Goal: Task Accomplishment & Management: Use online tool/utility

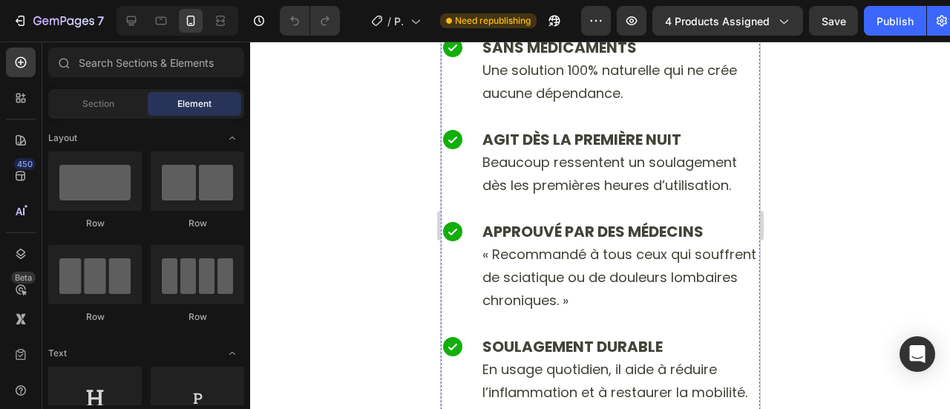
scroll to position [6333, 0]
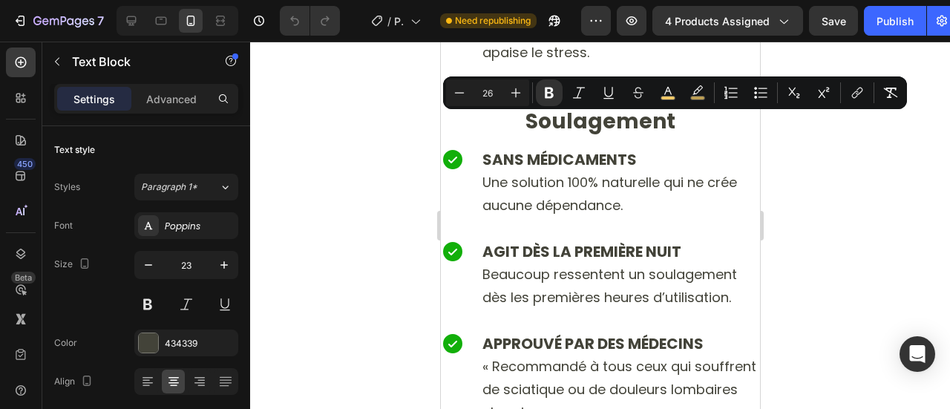
drag, startPoint x: 665, startPoint y: 134, endPoint x: 719, endPoint y: 161, distance: 60.4
click at [696, 87] on icon "Editor contextual toolbar" at bounding box center [697, 92] width 15 height 15
type input "F1C967"
type input "77"
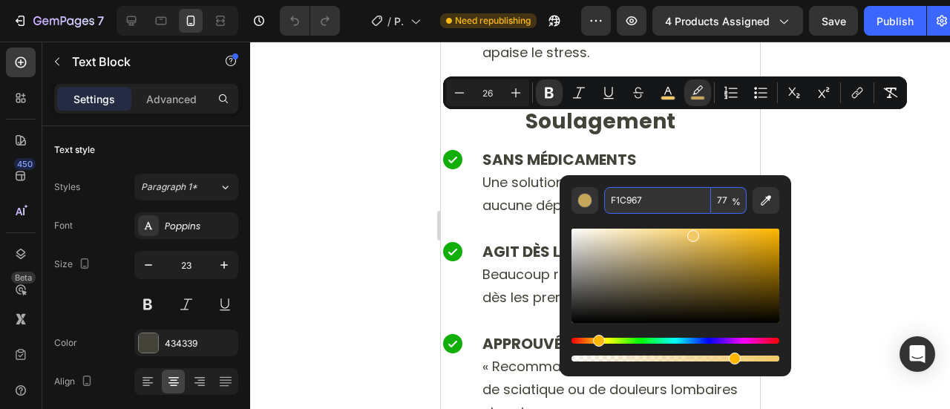
click at [618, 194] on input "F1C967" at bounding box center [657, 200] width 107 height 27
type input "F1C967"
click at [729, 197] on input "77" at bounding box center [729, 200] width 36 height 27
type input "0"
click at [359, 104] on div at bounding box center [600, 226] width 700 height 368
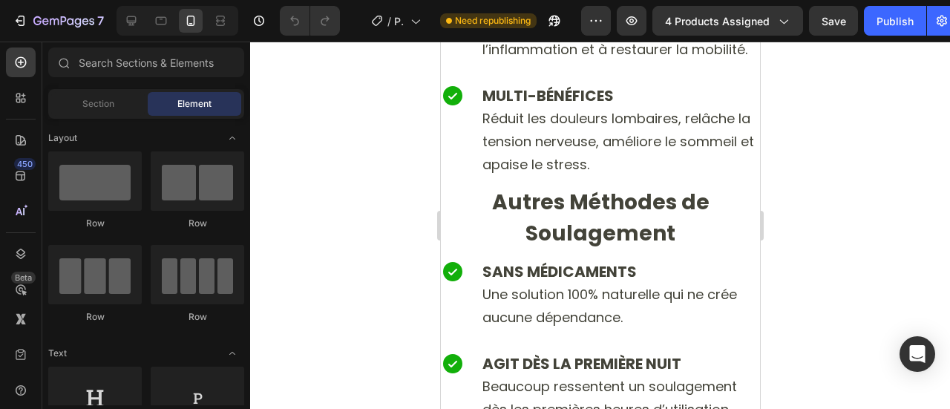
scroll to position [6215, 0]
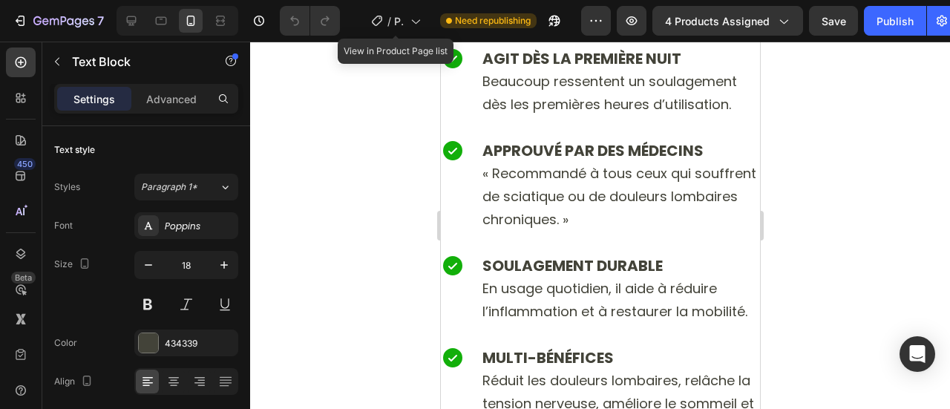
scroll to position [6297, 0]
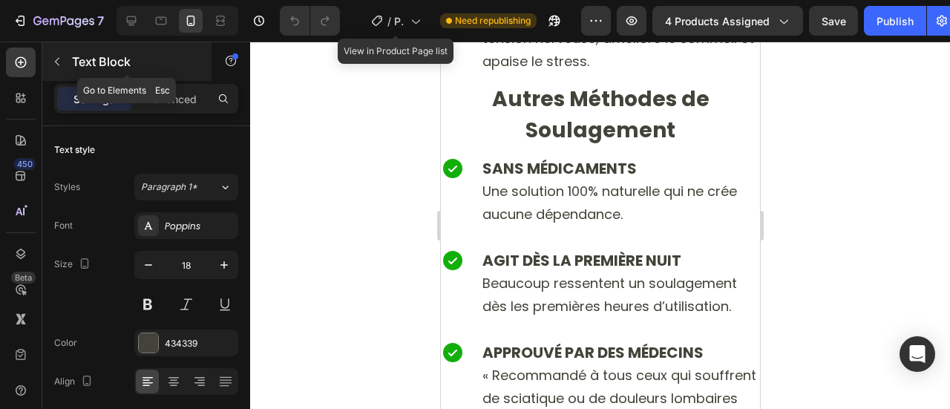
click at [53, 66] on icon "button" at bounding box center [57, 62] width 12 height 12
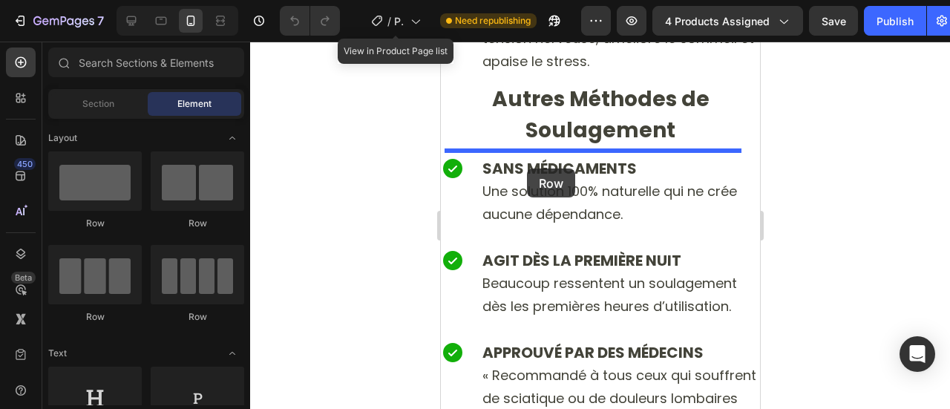
drag, startPoint x: 651, startPoint y: 321, endPoint x: 535, endPoint y: 235, distance: 144.9
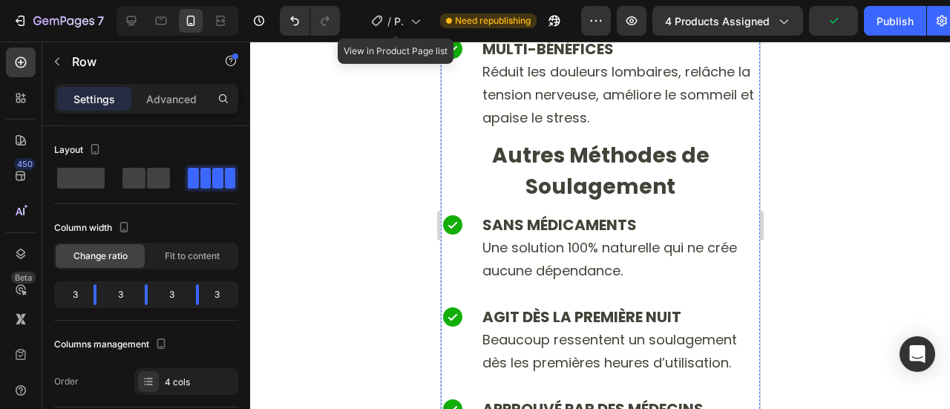
drag, startPoint x: 509, startPoint y: 177, endPoint x: 694, endPoint y: 333, distance: 241.8
click at [147, 181] on span at bounding box center [158, 178] width 23 height 21
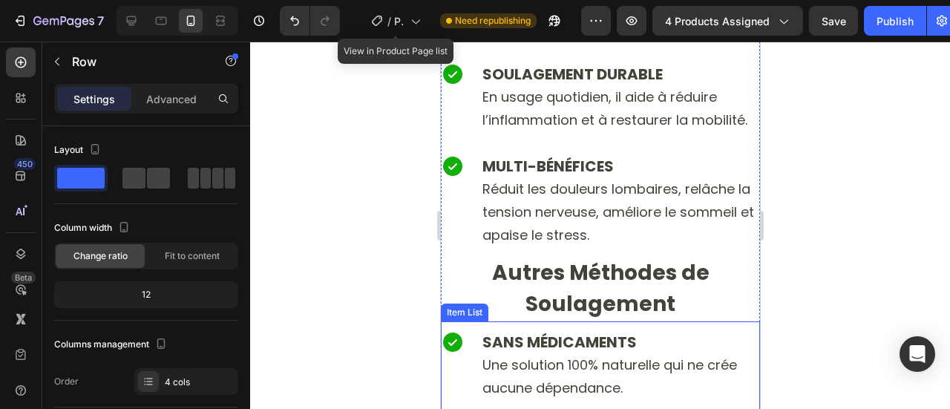
scroll to position [6349, 0]
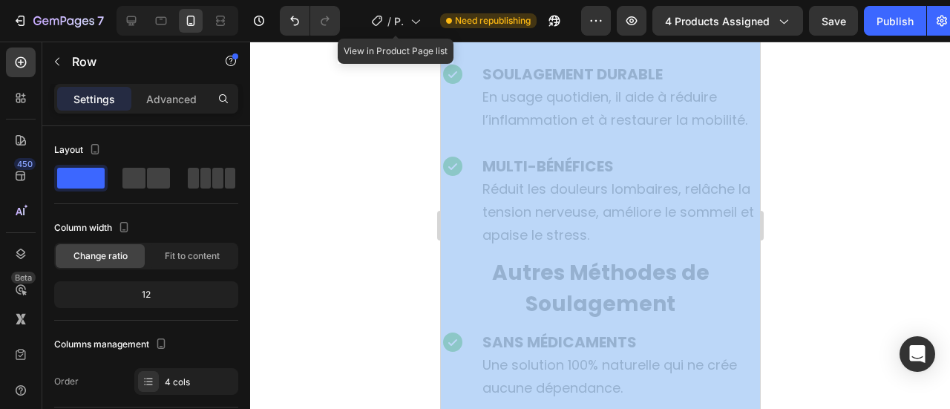
click at [328, 0] on div "7 / Product Page - [DATE] 00:42:06 View in Product Page list Need republishing …" at bounding box center [475, 0] width 950 height 0
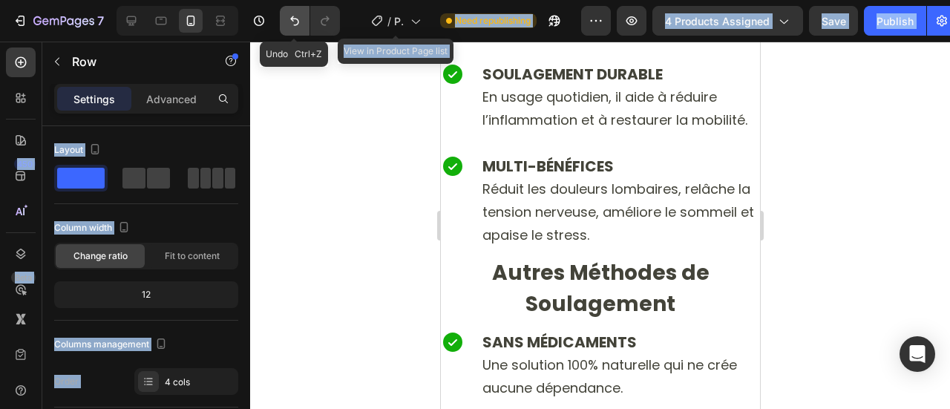
click at [301, 24] on icon "Undo/Redo" at bounding box center [294, 20] width 15 height 15
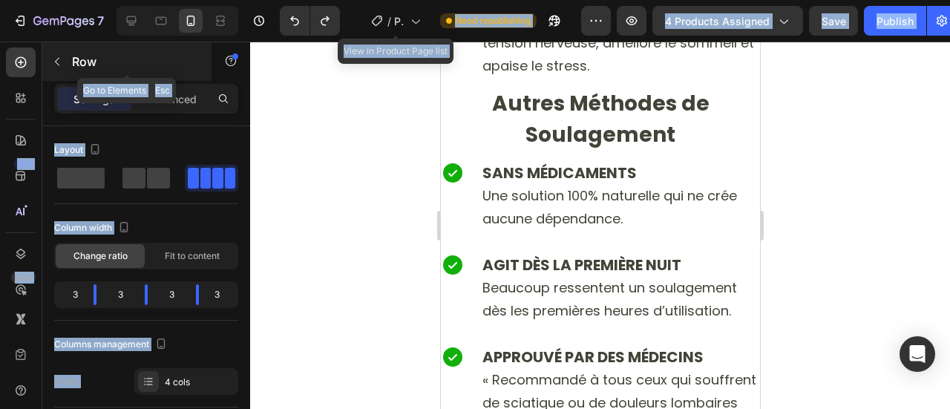
click at [59, 64] on icon "button" at bounding box center [57, 62] width 12 height 12
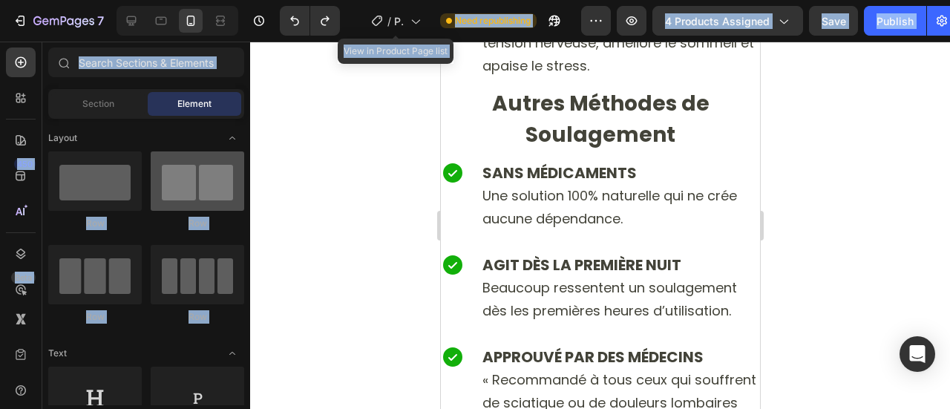
click at [185, 201] on div at bounding box center [198, 180] width 94 height 59
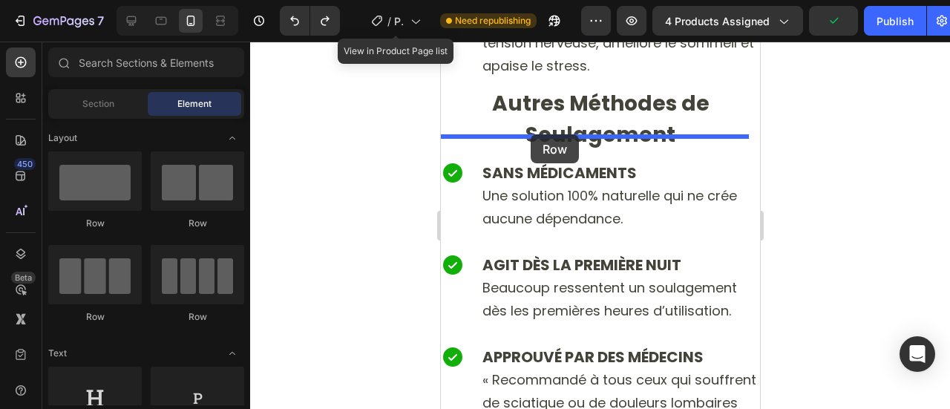
drag, startPoint x: 502, startPoint y: 146, endPoint x: 532, endPoint y: 137, distance: 31.0
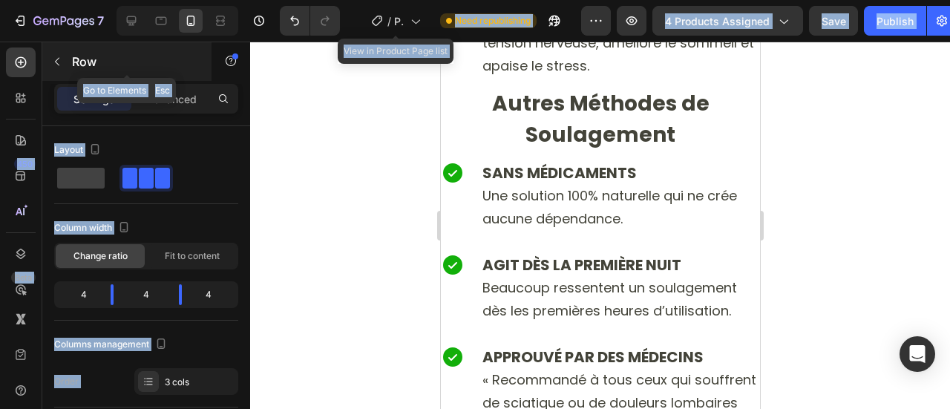
click at [54, 62] on icon "button" at bounding box center [57, 62] width 12 height 12
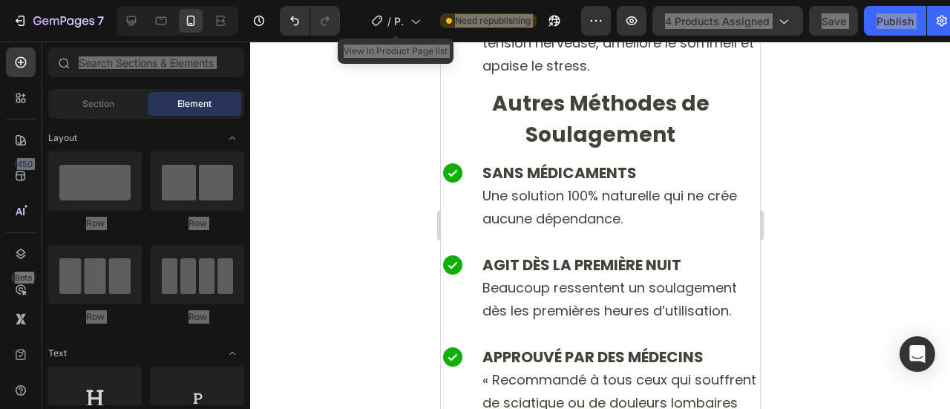
drag, startPoint x: 611, startPoint y: 218, endPoint x: 74, endPoint y: 182, distance: 538.7
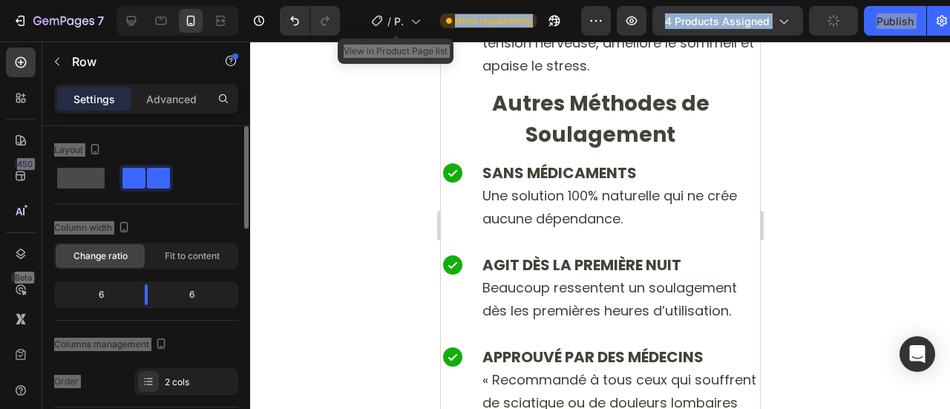
drag, startPoint x: 83, startPoint y: 177, endPoint x: 6, endPoint y: 48, distance: 150.5
click at [83, 177] on span at bounding box center [81, 178] width 48 height 21
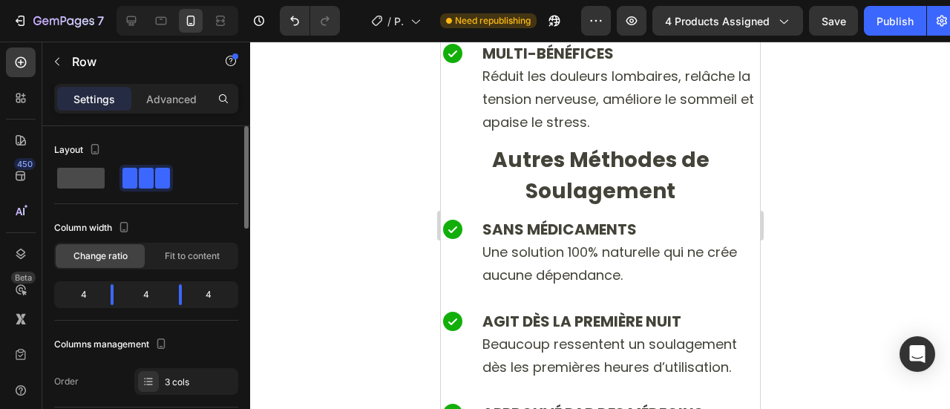
click at [75, 179] on span at bounding box center [81, 178] width 48 height 21
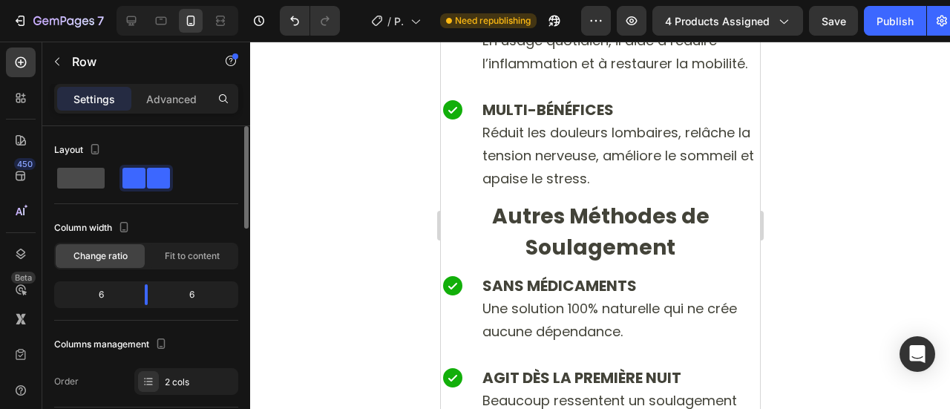
click at [74, 177] on span at bounding box center [81, 178] width 48 height 21
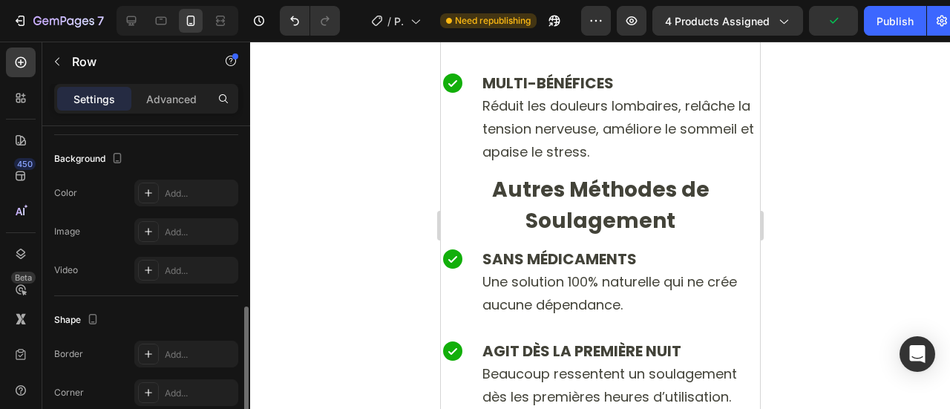
scroll to position [520, 0]
click at [174, 195] on div "Add..." at bounding box center [200, 194] width 70 height 13
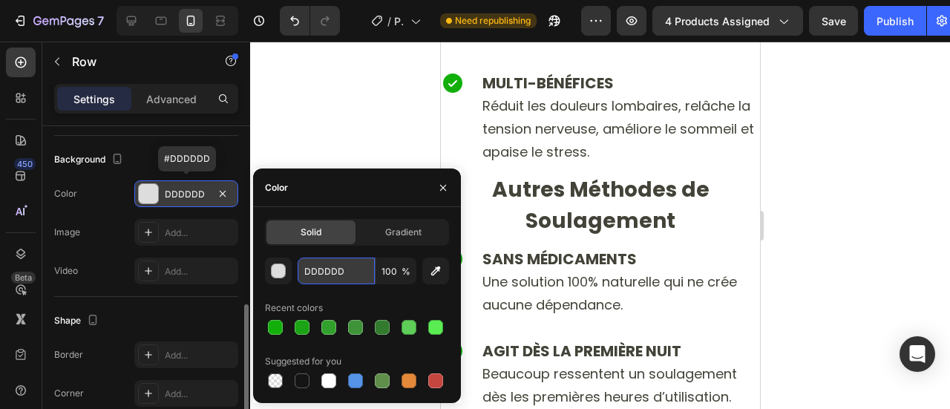
click at [337, 268] on input "DDDDDD" at bounding box center [336, 271] width 77 height 27
type input "f6f4f0"
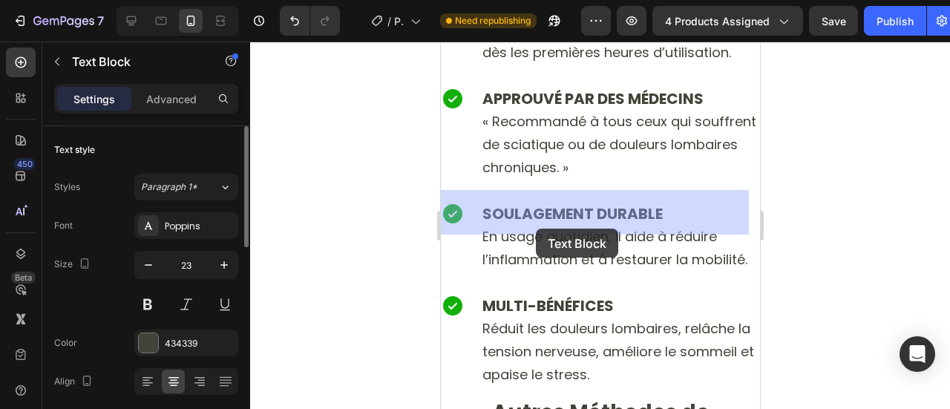
scroll to position [6218, 0]
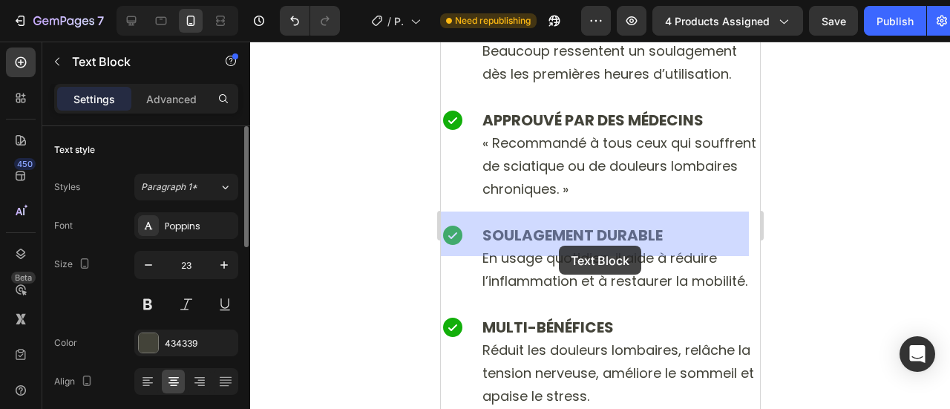
drag, startPoint x: 532, startPoint y: 248, endPoint x: 560, endPoint y: 244, distance: 27.7
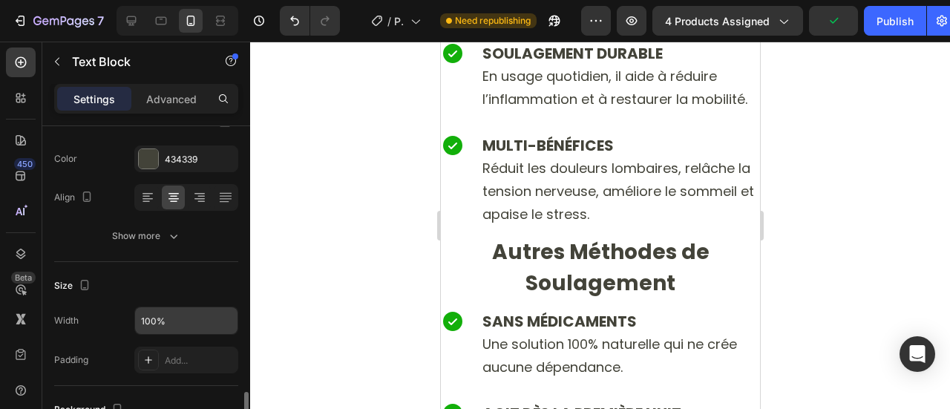
scroll to position [331, 0]
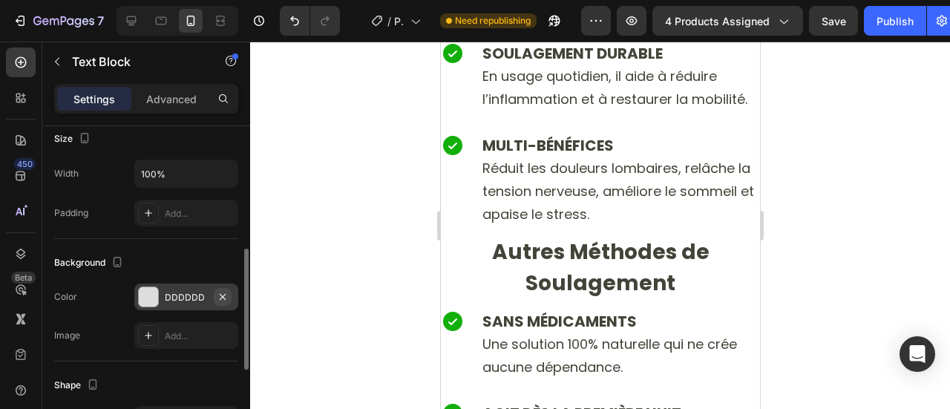
drag, startPoint x: 230, startPoint y: 293, endPoint x: 88, endPoint y: 245, distance: 149.8
click at [230, 293] on button "button" at bounding box center [223, 297] width 18 height 18
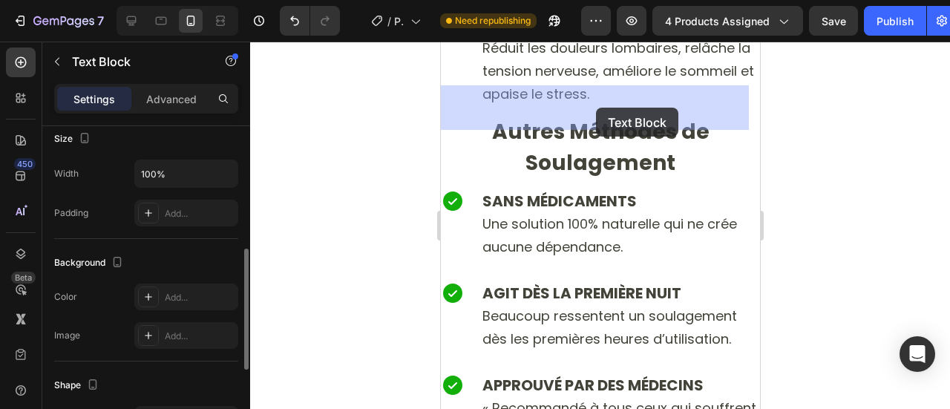
scroll to position [6481, 0]
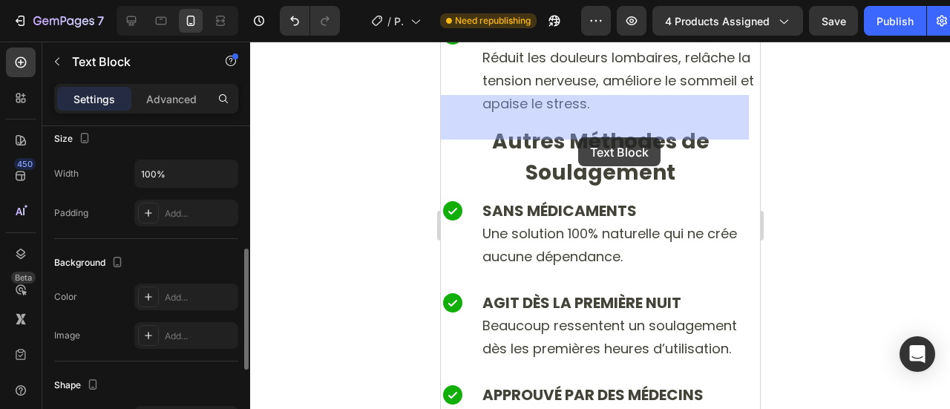
drag, startPoint x: 532, startPoint y: 218, endPoint x: 577, endPoint y: 136, distance: 93.4
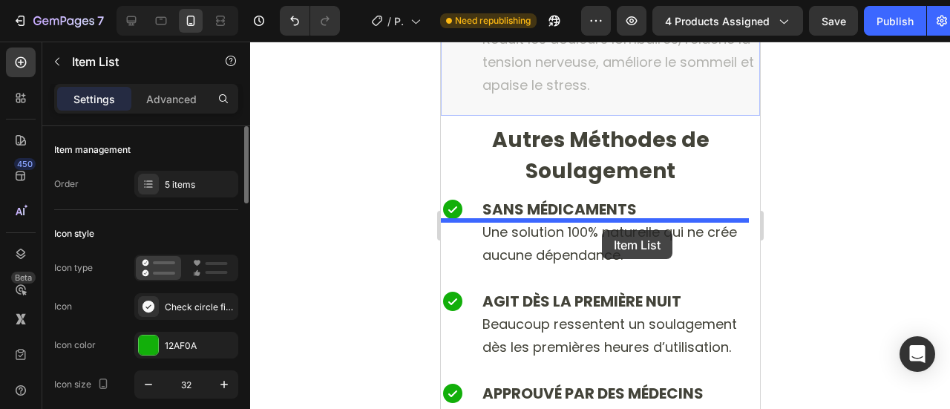
scroll to position [6404, 0]
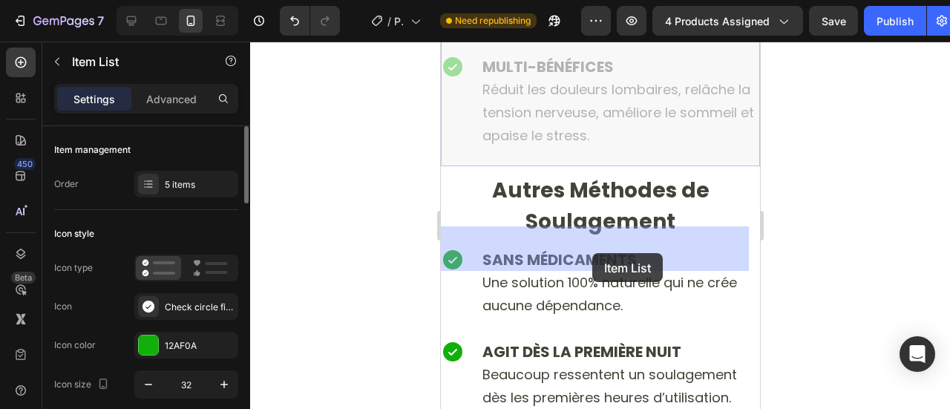
drag, startPoint x: 696, startPoint y: 74, endPoint x: 592, endPoint y: 253, distance: 206.9
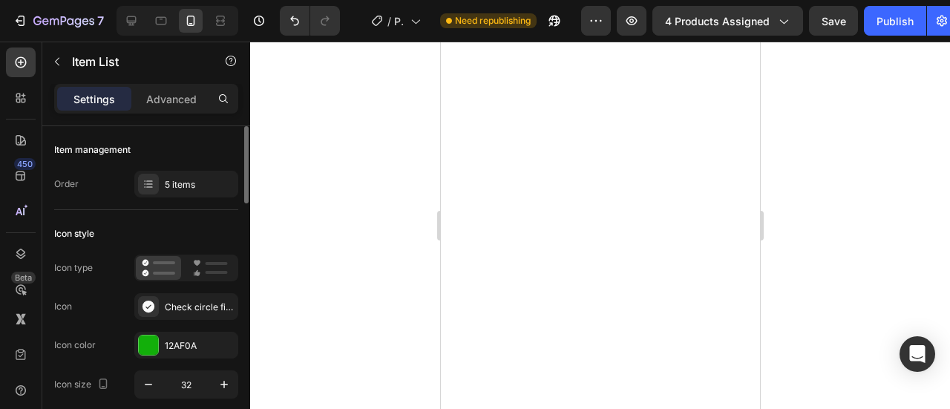
scroll to position [7050, 0]
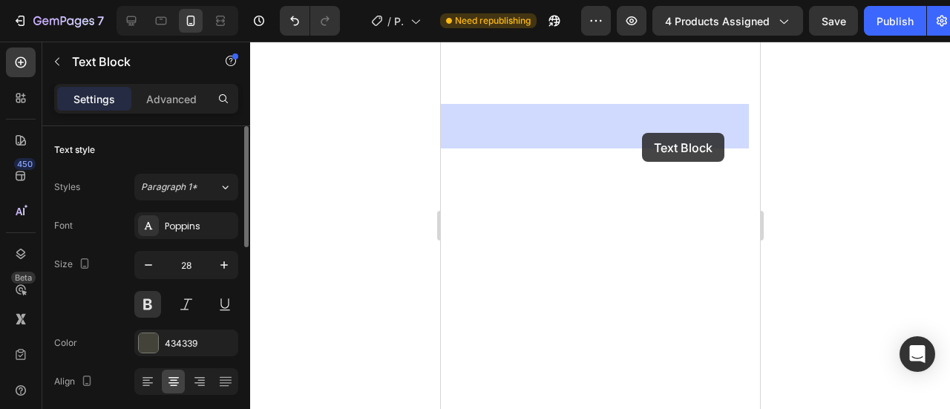
drag, startPoint x: 602, startPoint y: 226, endPoint x: 641, endPoint y: 133, distance: 101.5
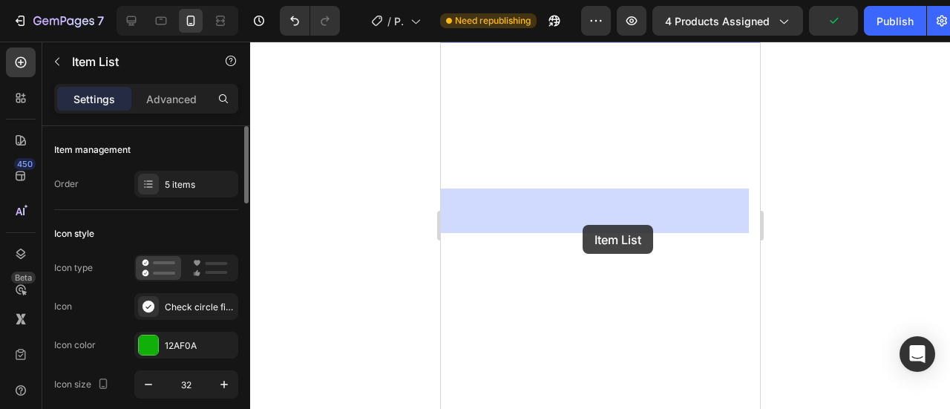
drag, startPoint x: 644, startPoint y: 421, endPoint x: 582, endPoint y: 224, distance: 206.4
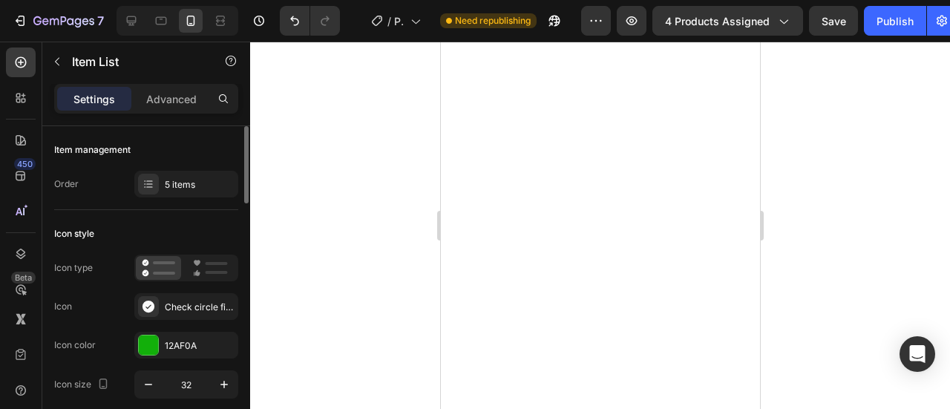
scroll to position [7108, 0]
click at [157, 314] on div at bounding box center [148, 306] width 21 height 21
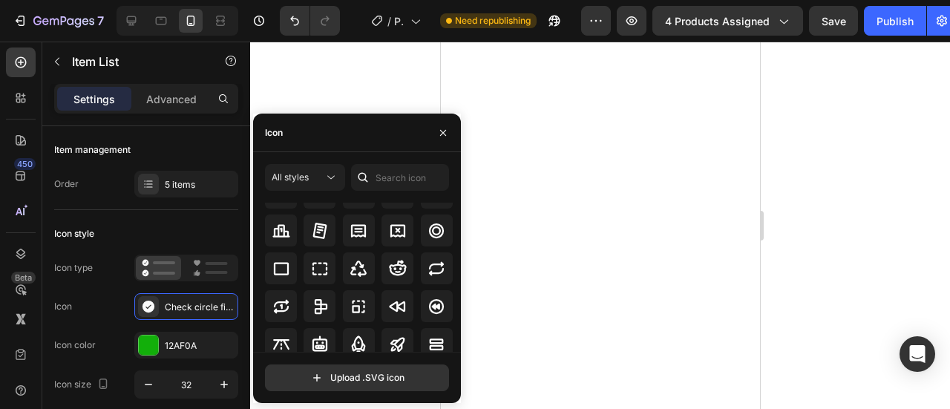
scroll to position [7310, 0]
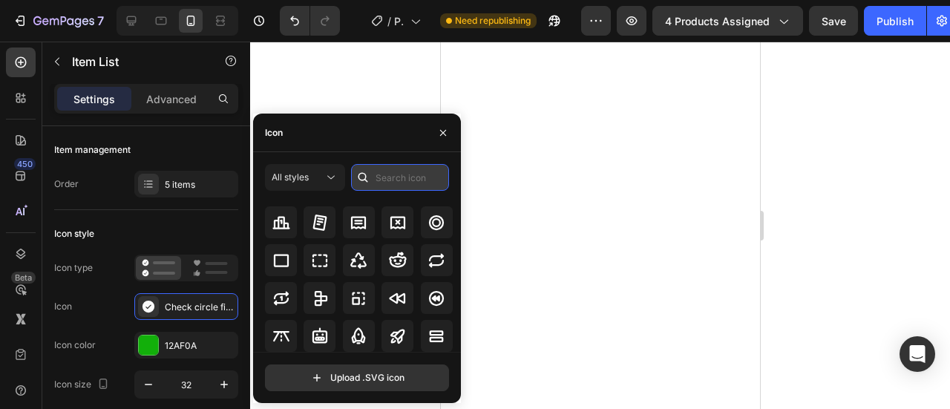
click at [393, 177] on input "text" at bounding box center [400, 177] width 98 height 27
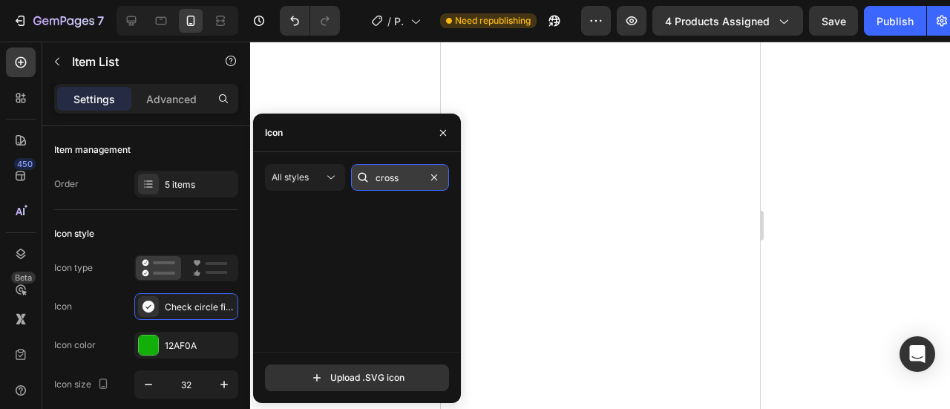
scroll to position [0, 0]
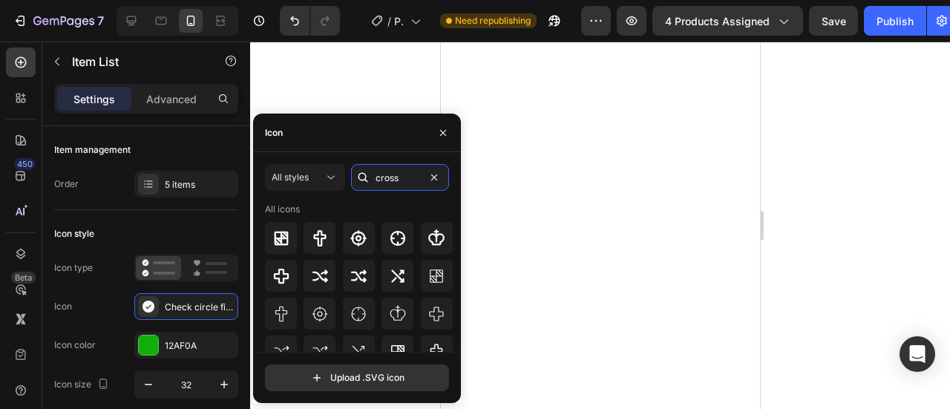
type input "cross"
drag, startPoint x: 459, startPoint y: 241, endPoint x: 401, endPoint y: 177, distance: 86.2
click at [401, 177] on div "All styles cross All icons" at bounding box center [357, 258] width 184 height 188
click at [360, 182] on icon at bounding box center [363, 177] width 15 height 15
click at [392, 177] on input "cross" at bounding box center [400, 177] width 98 height 27
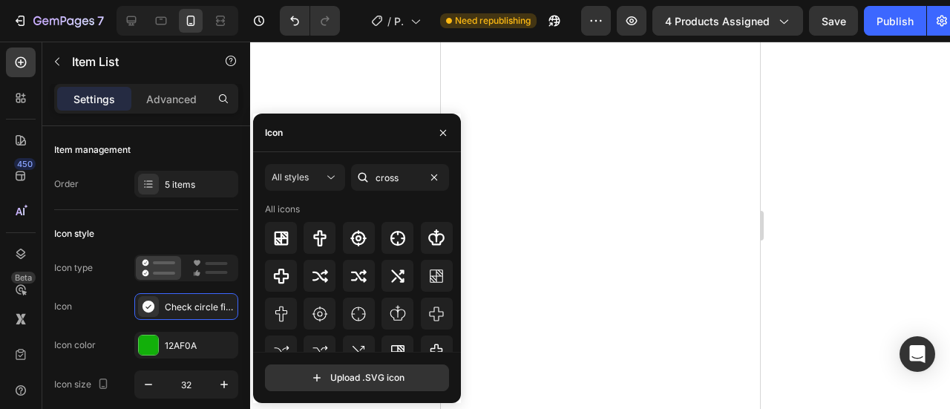
click at [344, 140] on div "Icon" at bounding box center [357, 133] width 208 height 39
click at [385, 161] on div "All styles cross All icons Upload .SVG icon" at bounding box center [357, 277] width 208 height 251
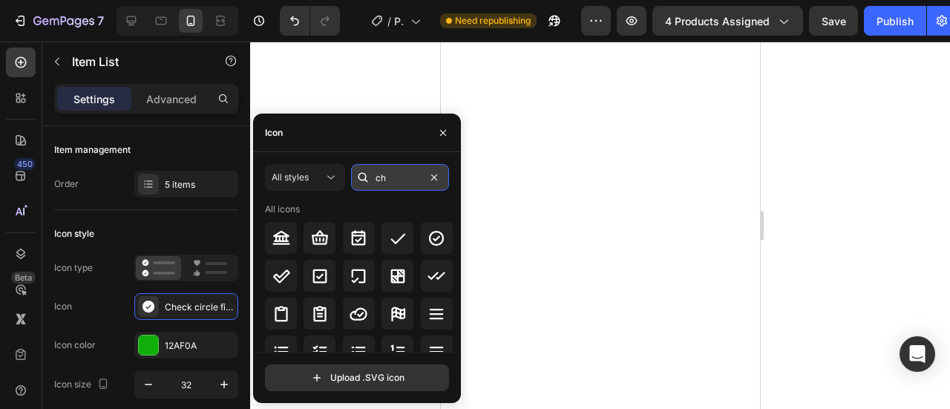
type input "c"
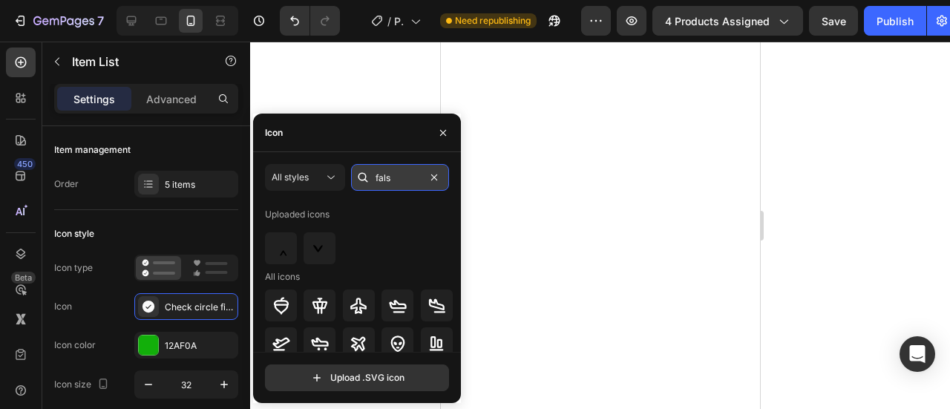
type input "false"
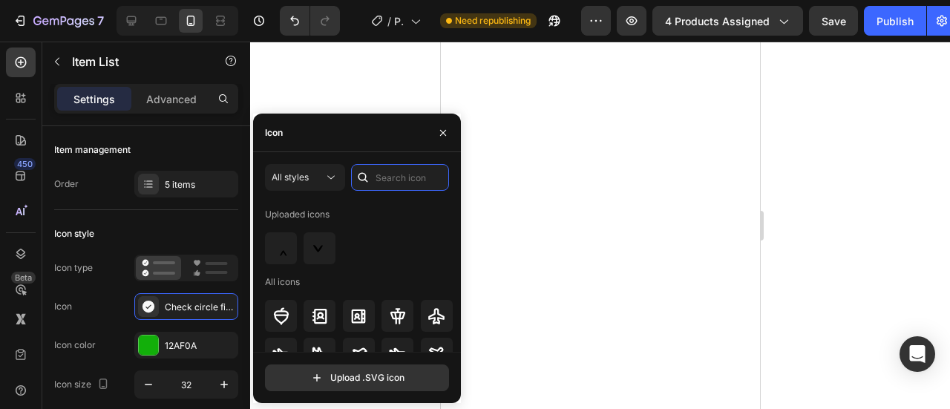
click at [432, 181] on input "text" at bounding box center [400, 177] width 98 height 27
type input "check"
click at [457, 209] on div "Uploaded icons All icons" at bounding box center [362, 277] width 195 height 149
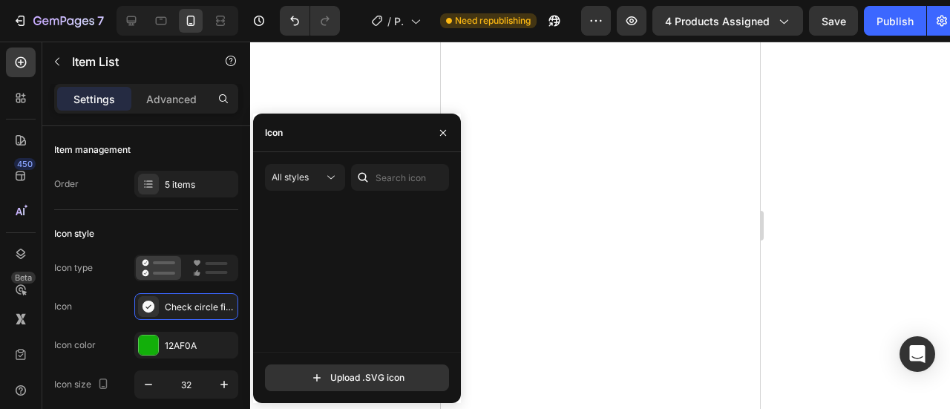
scroll to position [883, 0]
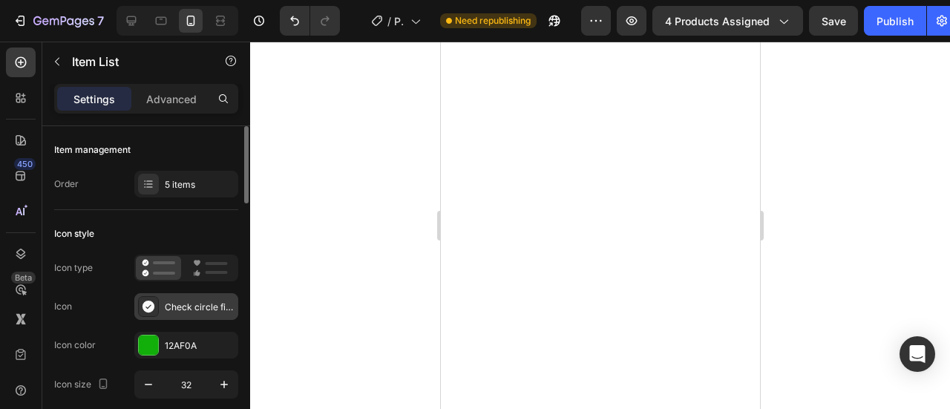
click at [208, 311] on div "Check circle filled" at bounding box center [200, 307] width 70 height 13
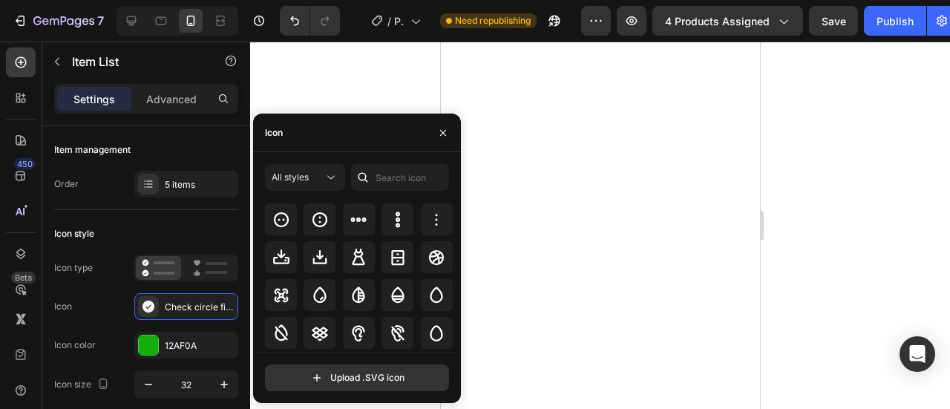
scroll to position [3434, 0]
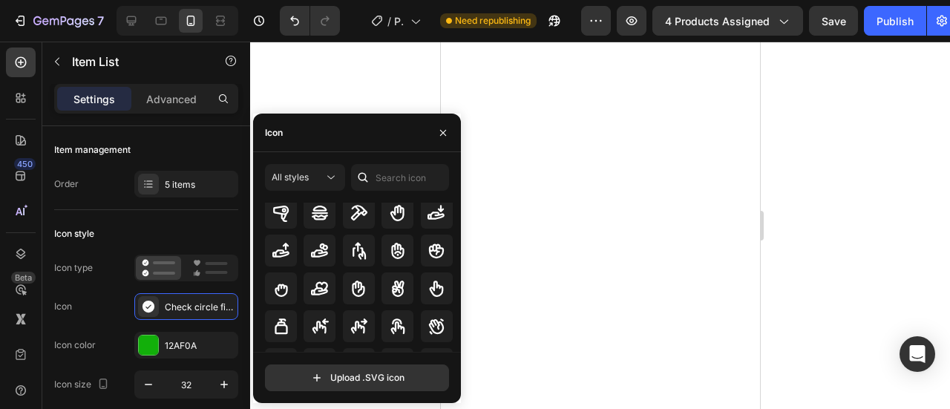
click at [346, 68] on div at bounding box center [600, 226] width 700 height 368
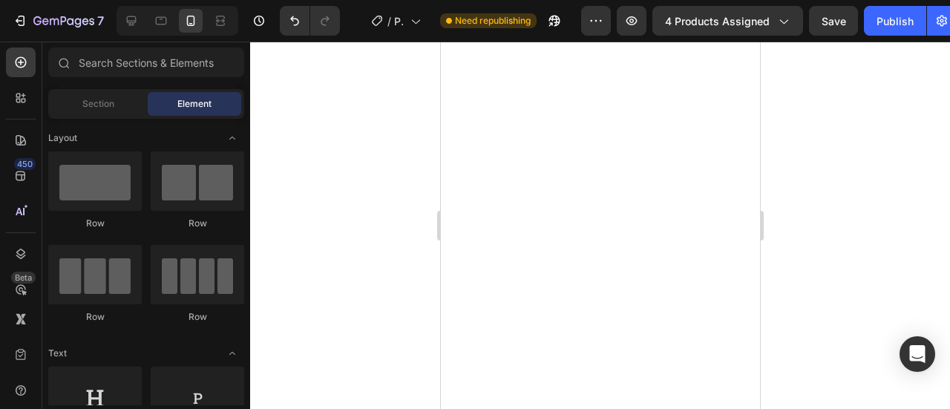
scroll to position [7118, 0]
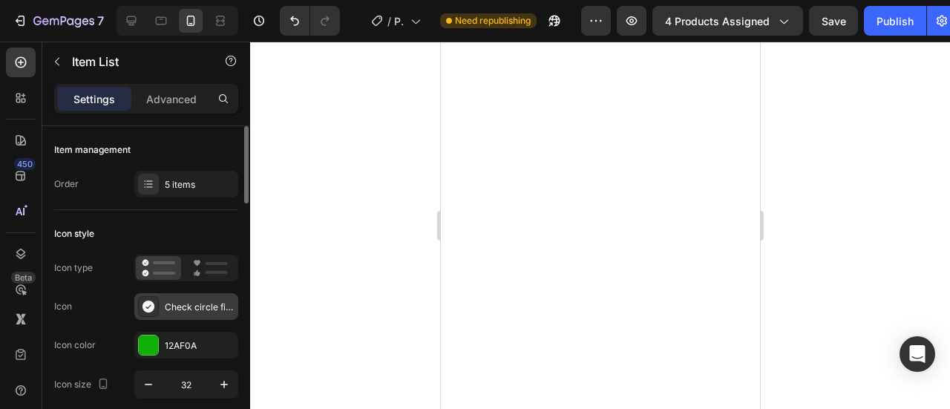
click at [205, 308] on div "Check circle filled" at bounding box center [200, 307] width 70 height 13
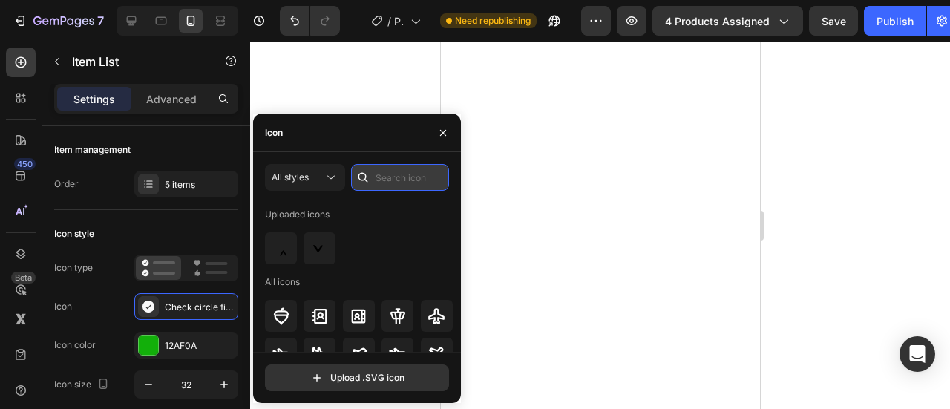
click at [383, 174] on input "text" at bounding box center [400, 177] width 98 height 27
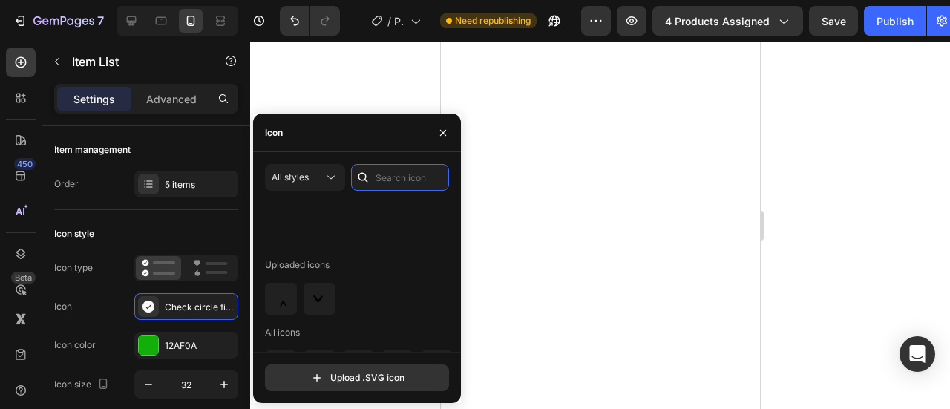
scroll to position [1442, 0]
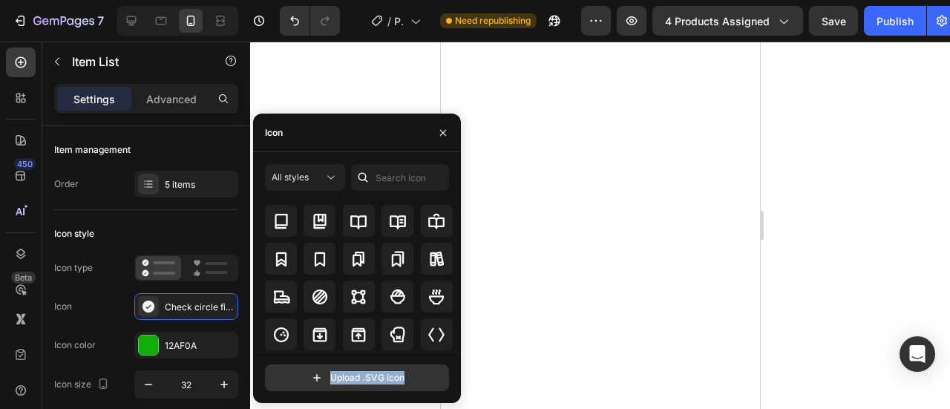
drag, startPoint x: 354, startPoint y: 255, endPoint x: 362, endPoint y: 82, distance: 173.2
click at [362, 0] on div "7 / Product Page - Apr 28, 00:42:06 Need republishing Preview 4 products assign…" at bounding box center [475, 0] width 950 height 0
click at [352, 135] on div "Icon" at bounding box center [357, 133] width 208 height 39
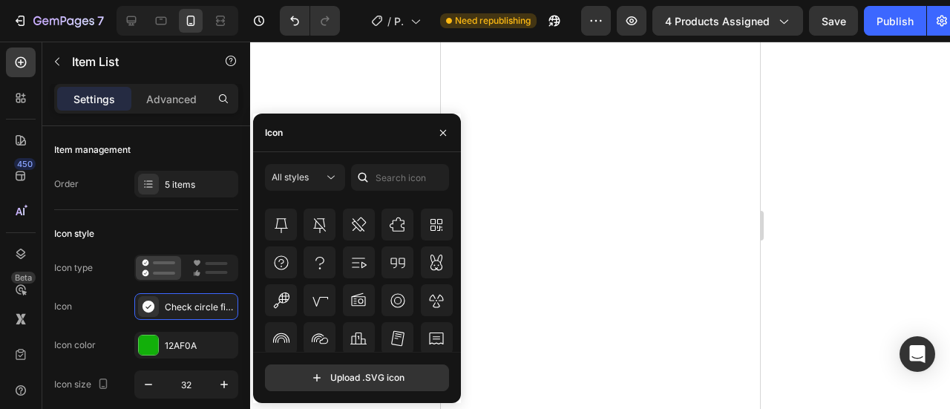
scroll to position [16887, 0]
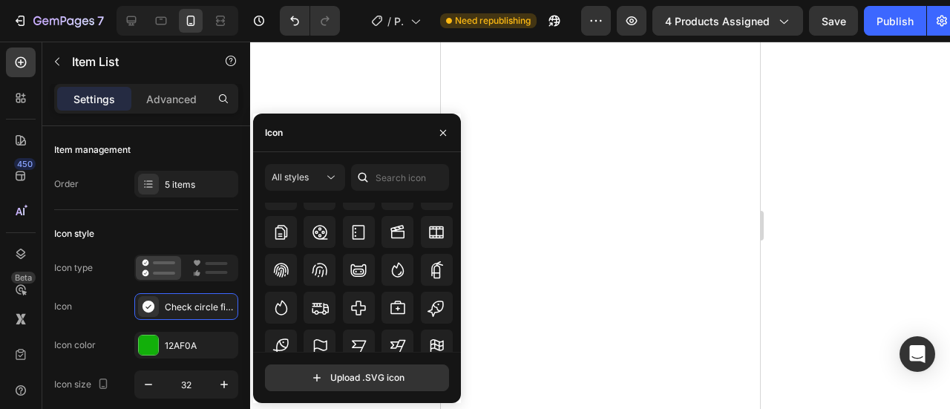
scroll to position [23272, 0]
